Goal: Task Accomplishment & Management: Complete application form

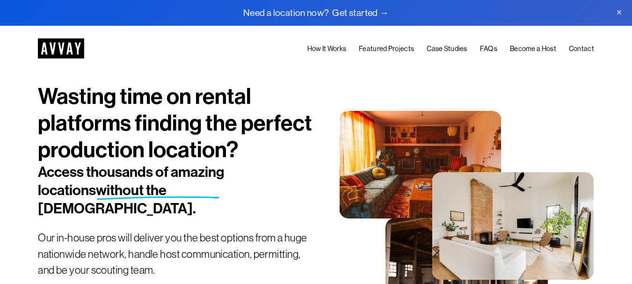
click at [542, 51] on link "Become a Host" at bounding box center [533, 49] width 46 height 12
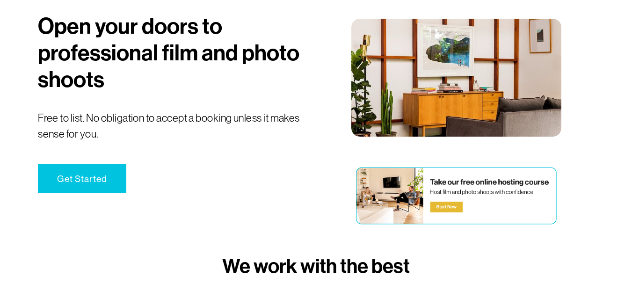
scroll to position [112, 0]
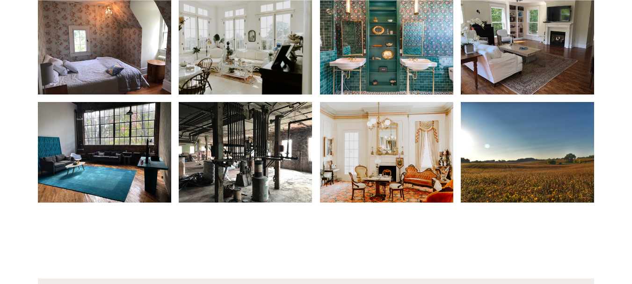
scroll to position [3197, 0]
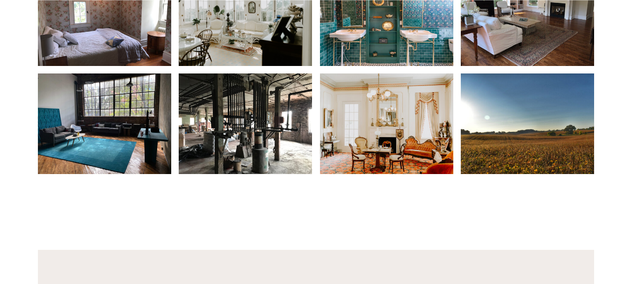
click at [547, 54] on img at bounding box center [527, 15] width 133 height 100
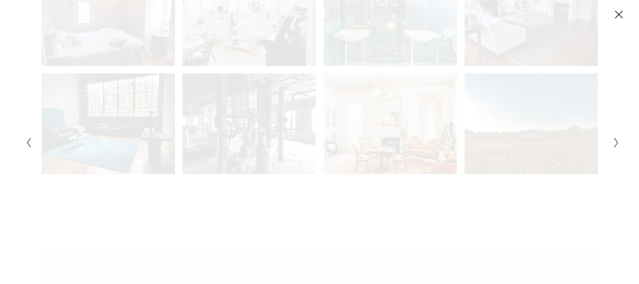
scroll to position [3196, 0]
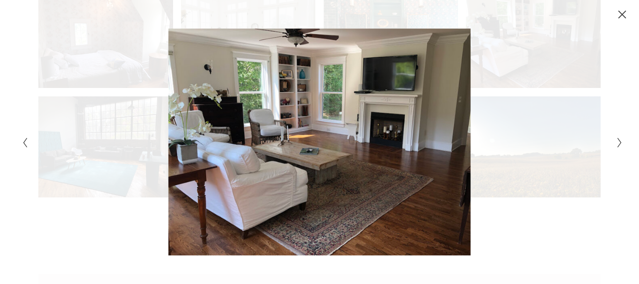
click at [470, 101] on div "Gallery" at bounding box center [469, 142] width 300 height 227
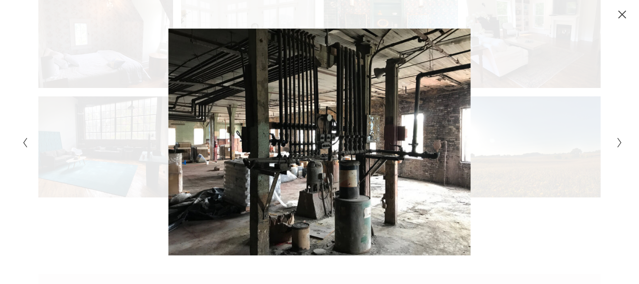
click at [619, 13] on icon "Close" at bounding box center [621, 14] width 9 height 9
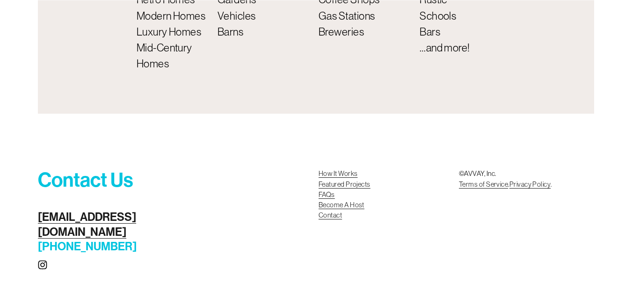
scroll to position [3674, 0]
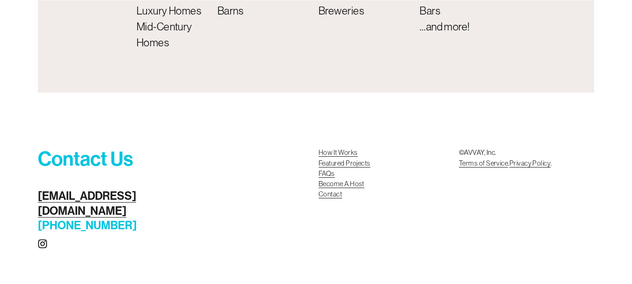
click at [354, 197] on link "Become A Host Contact" at bounding box center [342, 189] width 46 height 21
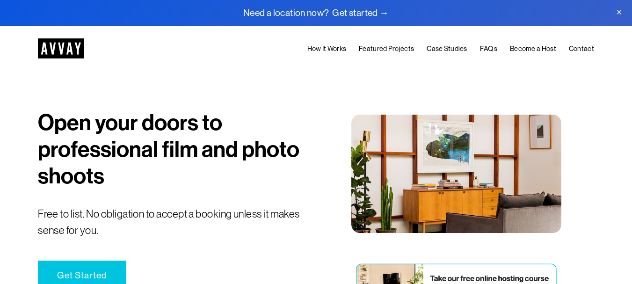
click at [390, 46] on link "Featured Projects" at bounding box center [386, 49] width 55 height 12
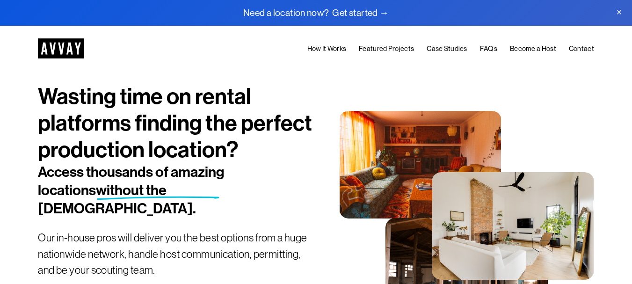
click at [538, 50] on link "Become a Host" at bounding box center [533, 49] width 46 height 12
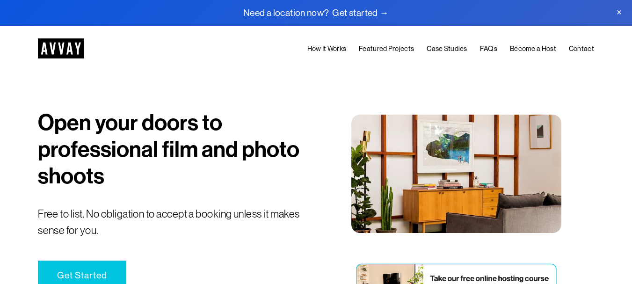
click at [366, 10] on link at bounding box center [316, 13] width 632 height 26
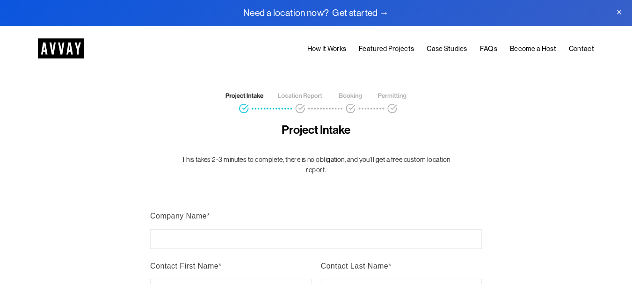
click at [334, 50] on link "How It Works" at bounding box center [326, 49] width 39 height 12
click at [541, 49] on link "Become a Host" at bounding box center [533, 49] width 46 height 12
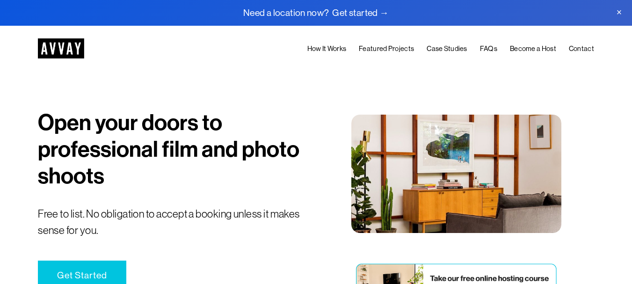
click at [75, 46] on img at bounding box center [61, 48] width 46 height 20
